Goal: Task Accomplishment & Management: Complete application form

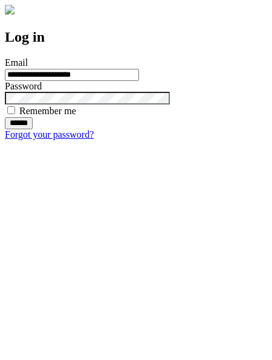
type input "**********"
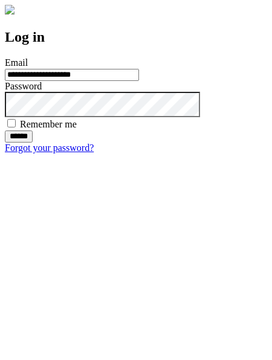
click at [33, 143] on input "******" at bounding box center [19, 137] width 28 height 12
